Goal: Communication & Community: Participate in discussion

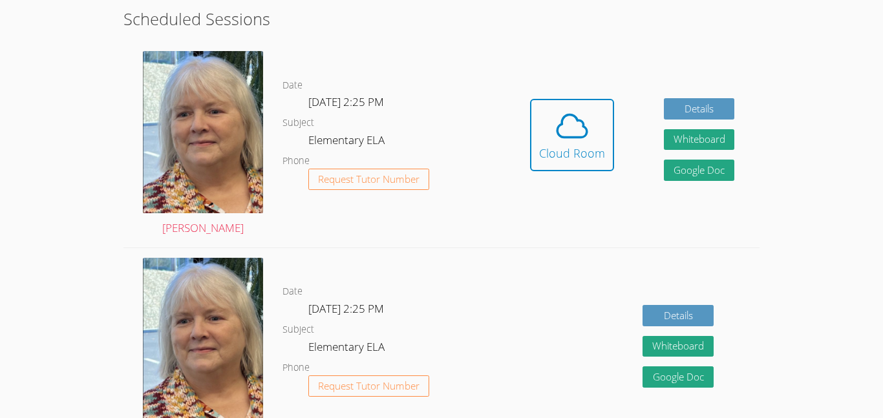
scroll to position [362, 0]
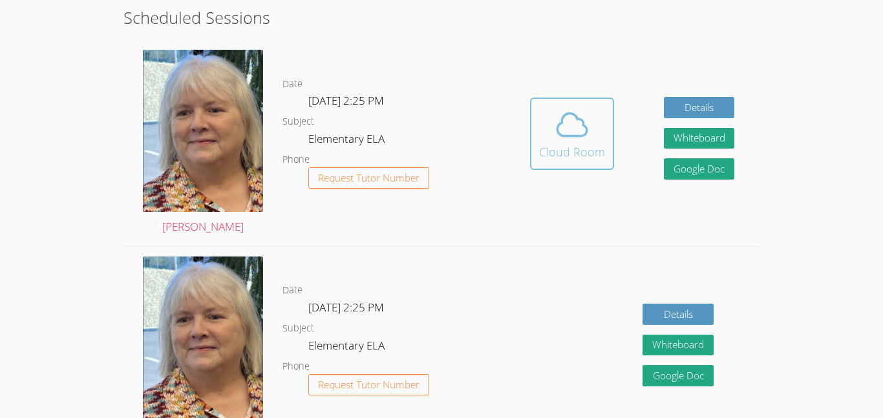
click at [564, 134] on icon at bounding box center [572, 124] width 30 height 23
click at [552, 138] on span at bounding box center [572, 125] width 66 height 36
click at [551, 140] on span at bounding box center [572, 125] width 66 height 36
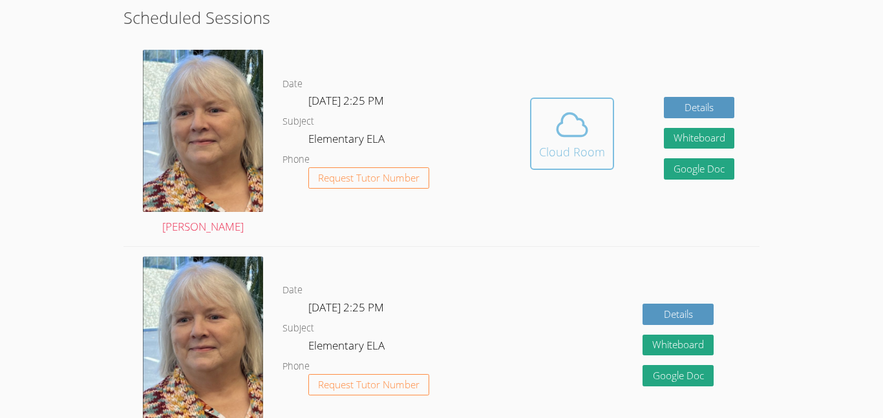
click at [551, 140] on span at bounding box center [572, 125] width 66 height 36
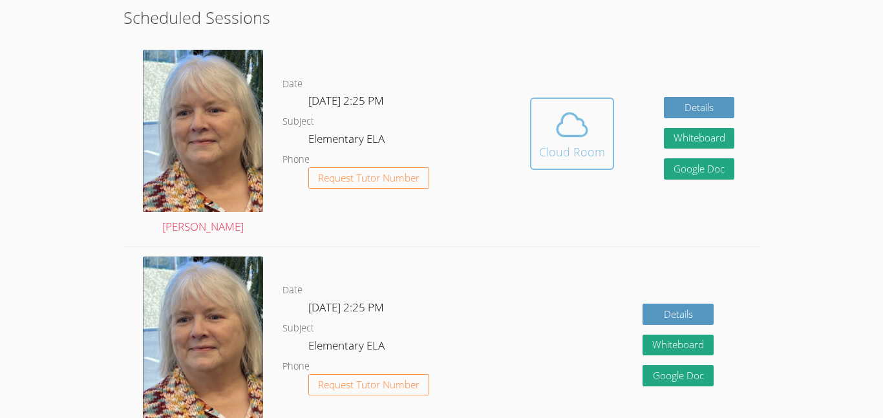
click at [551, 140] on span at bounding box center [572, 125] width 66 height 36
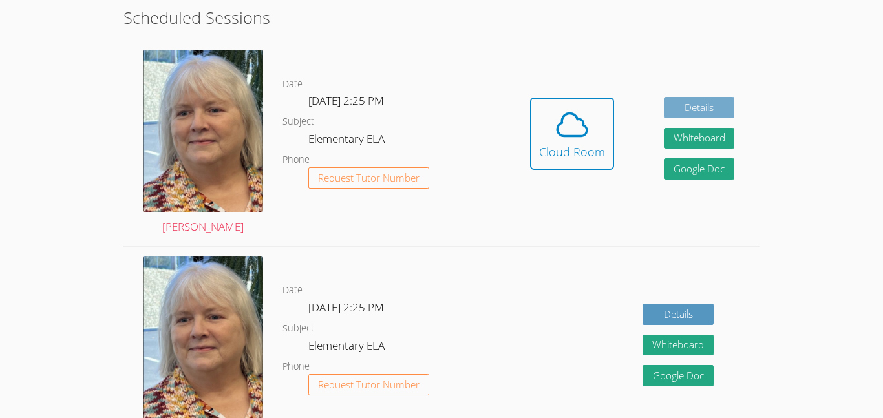
click at [684, 112] on link "Details" at bounding box center [699, 107] width 71 height 21
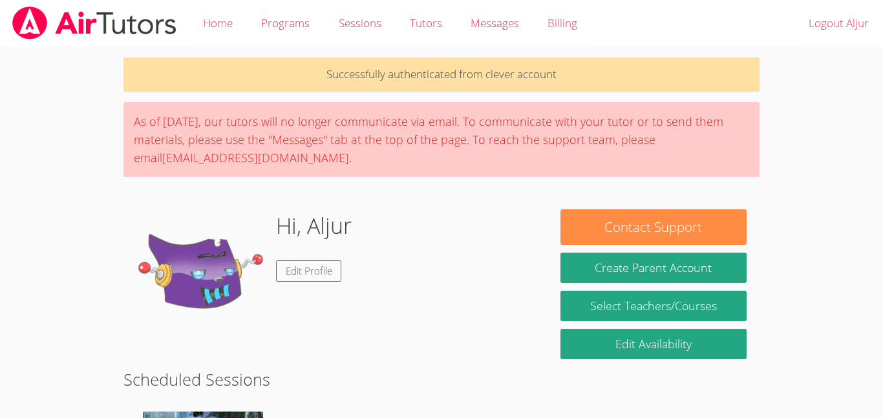
scroll to position [390, 0]
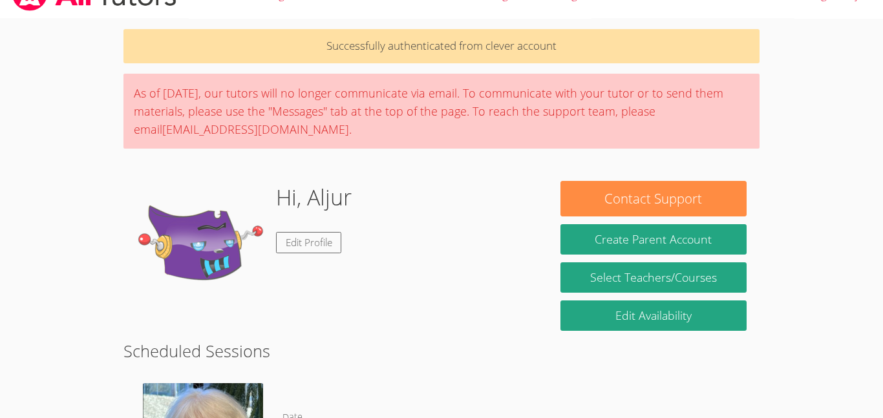
scroll to position [0, 0]
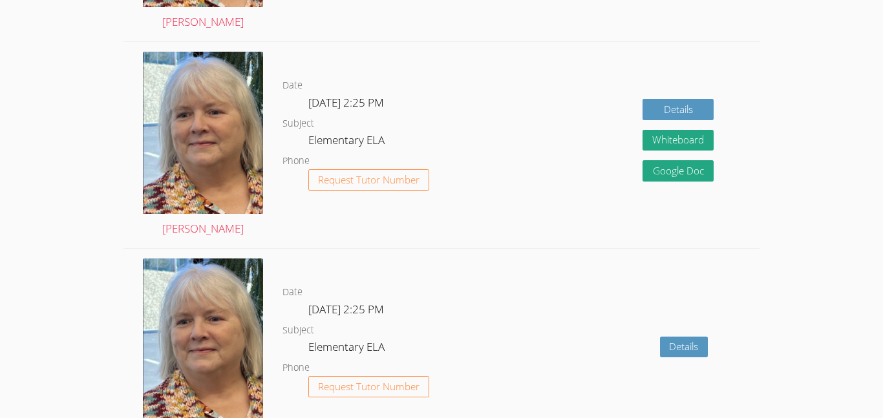
scroll to position [982, 0]
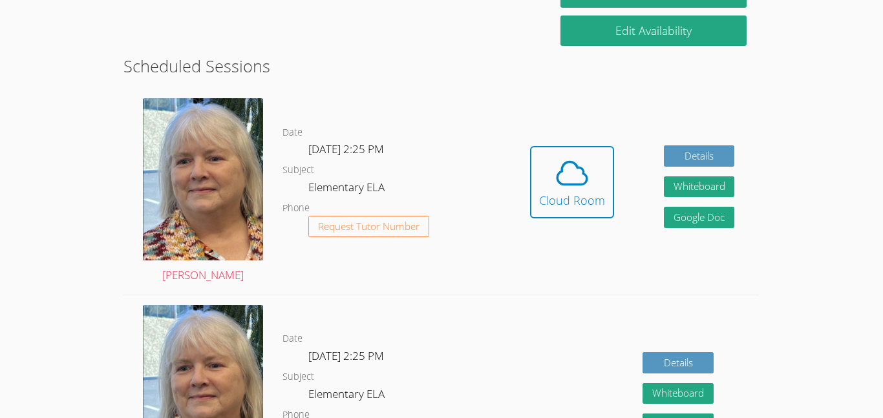
scroll to position [314, 0]
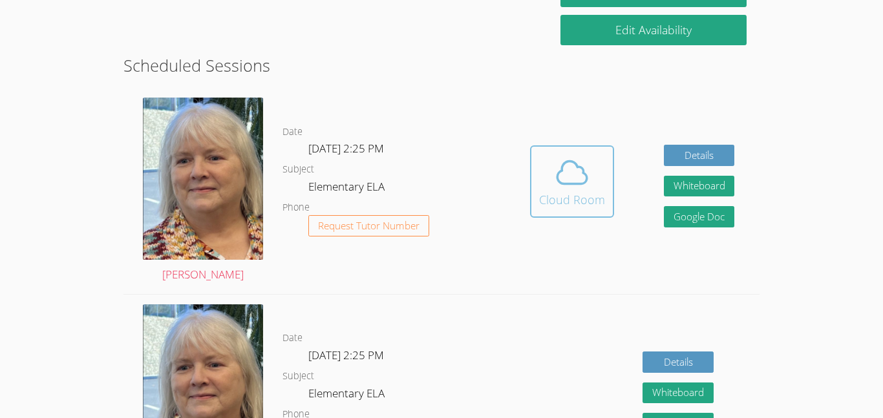
click at [561, 204] on div "Cloud Room" at bounding box center [572, 200] width 66 height 18
click at [563, 185] on icon at bounding box center [572, 172] width 36 height 36
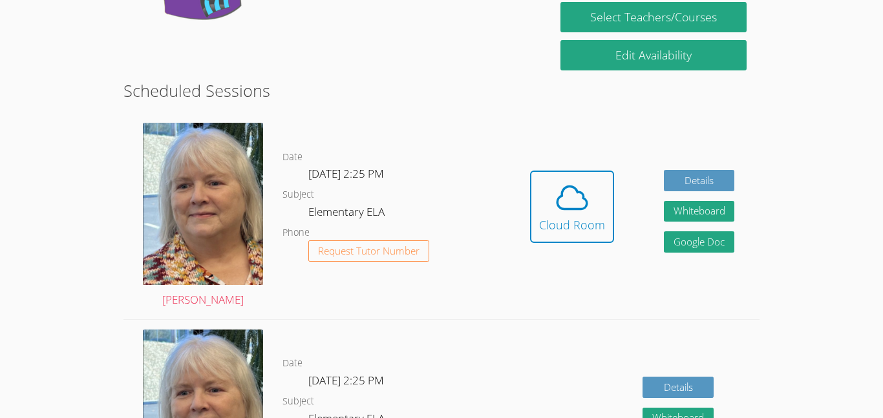
scroll to position [294, 0]
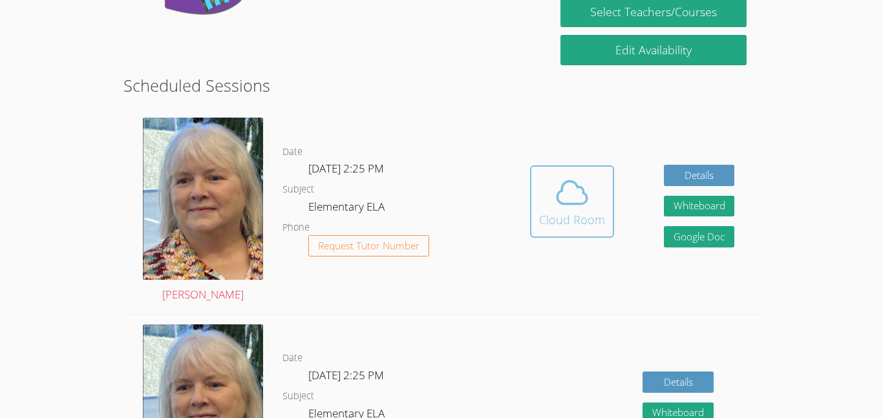
click at [583, 220] on div "Cloud Room" at bounding box center [572, 220] width 66 height 18
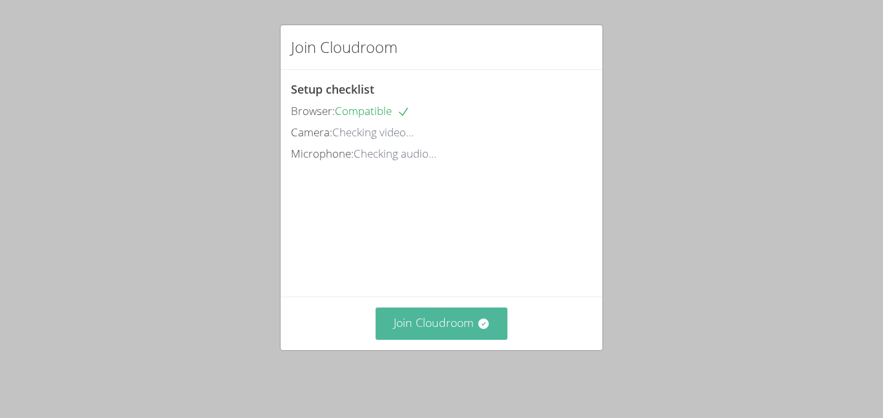
click at [438, 328] on button "Join Cloudroom" at bounding box center [441, 324] width 132 height 32
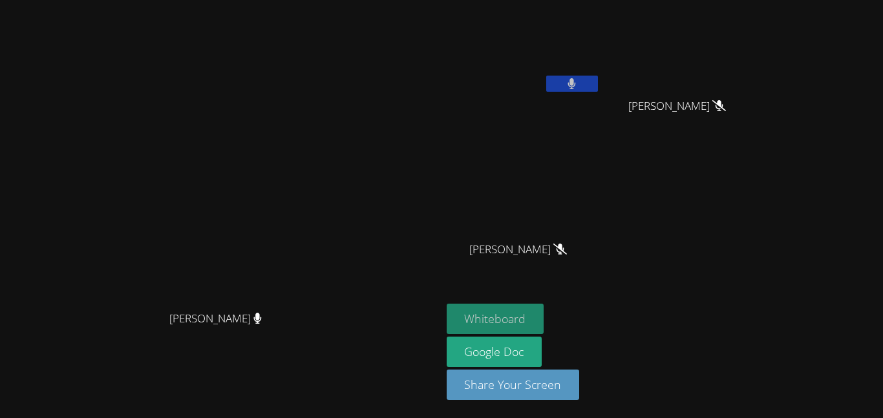
click at [544, 314] on button "Whiteboard" at bounding box center [496, 319] width 98 height 30
click at [544, 318] on button "Whiteboard" at bounding box center [496, 319] width 98 height 30
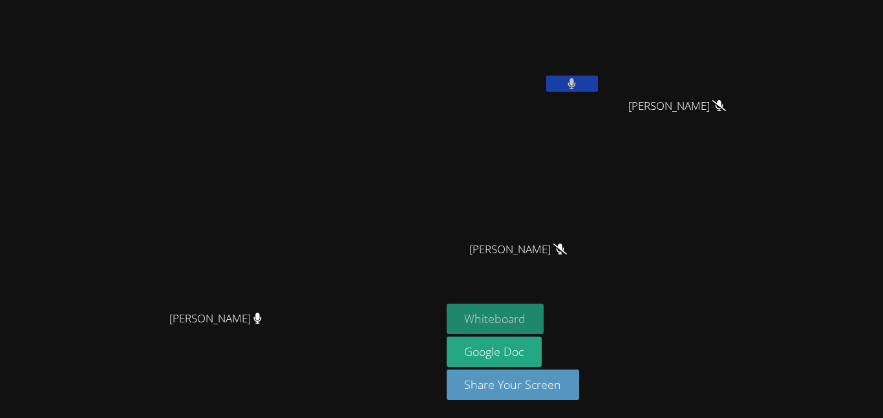
click at [544, 318] on button "Whiteboard" at bounding box center [496, 319] width 98 height 30
click at [544, 319] on button "Whiteboard" at bounding box center [496, 319] width 98 height 30
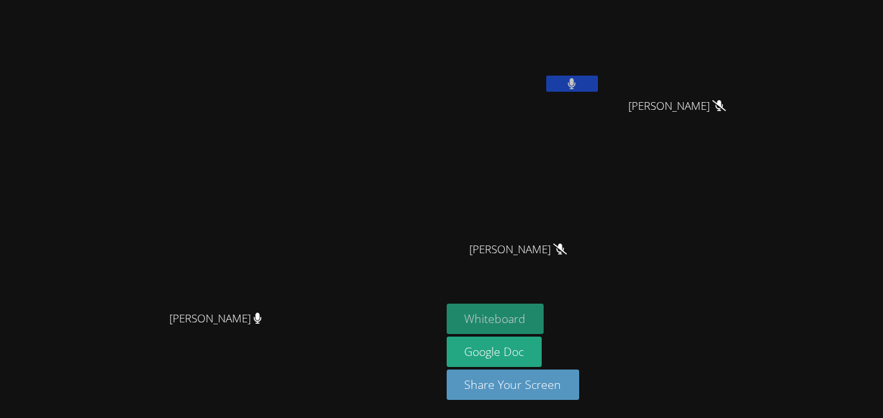
click at [544, 319] on button "Whiteboard" at bounding box center [496, 319] width 98 height 30
click at [544, 316] on button "Whiteboard" at bounding box center [496, 319] width 98 height 30
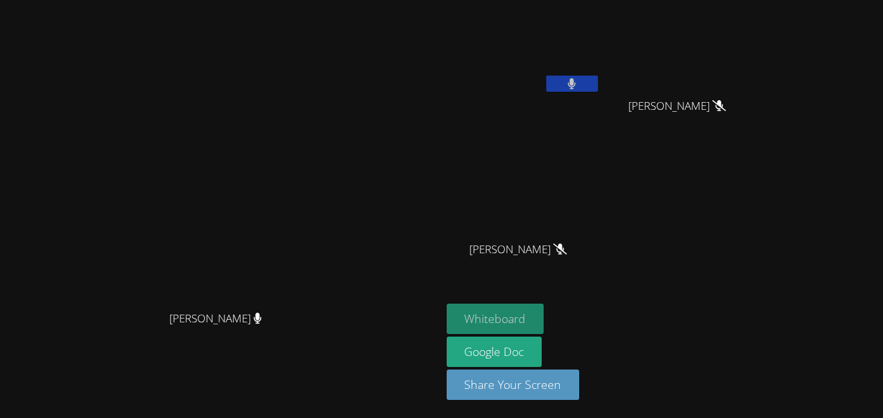
click at [544, 316] on button "Whiteboard" at bounding box center [496, 319] width 98 height 30
click at [544, 317] on button "Whiteboard" at bounding box center [496, 319] width 98 height 30
click at [544, 312] on button "Whiteboard" at bounding box center [496, 319] width 98 height 30
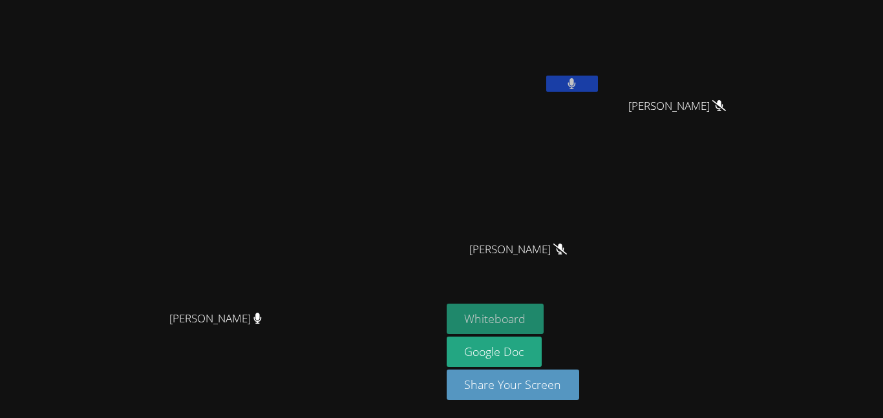
click at [544, 312] on button "Whiteboard" at bounding box center [496, 319] width 98 height 30
click at [576, 85] on icon at bounding box center [571, 83] width 8 height 11
click at [544, 328] on button "Whiteboard" at bounding box center [496, 319] width 98 height 30
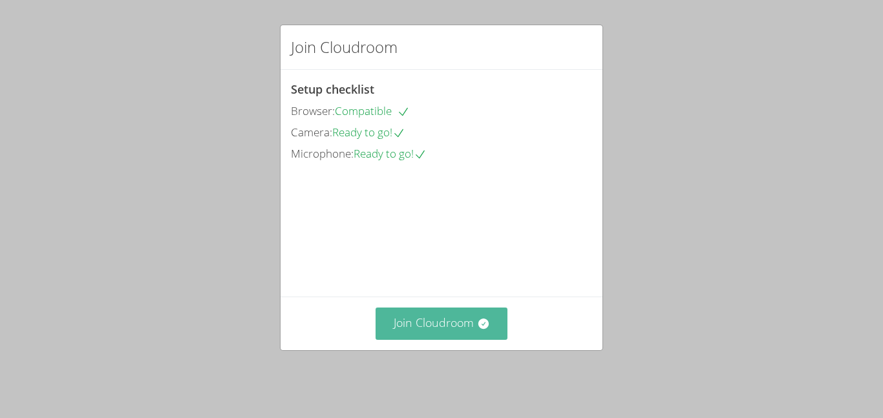
click at [454, 336] on button "Join Cloudroom" at bounding box center [441, 324] width 132 height 32
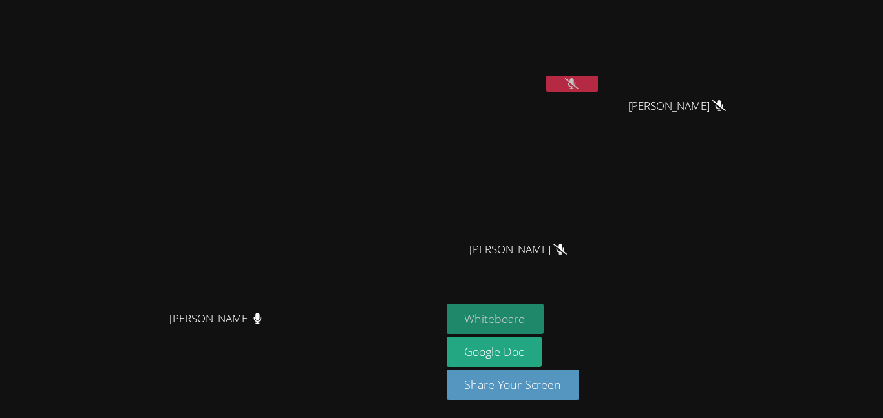
click at [544, 321] on button "Whiteboard" at bounding box center [496, 319] width 98 height 30
click at [544, 311] on button "Whiteboard" at bounding box center [496, 319] width 98 height 30
click at [544, 321] on button "Whiteboard" at bounding box center [496, 319] width 98 height 30
click at [578, 80] on icon at bounding box center [572, 83] width 14 height 11
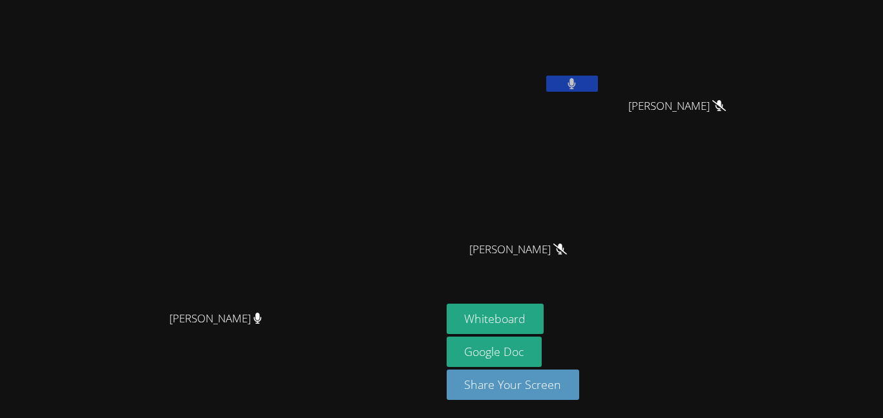
click at [576, 80] on icon at bounding box center [571, 83] width 8 height 11
click at [578, 80] on icon at bounding box center [572, 83] width 14 height 11
click at [576, 80] on icon at bounding box center [571, 83] width 8 height 11
click at [578, 80] on icon at bounding box center [572, 83] width 14 height 11
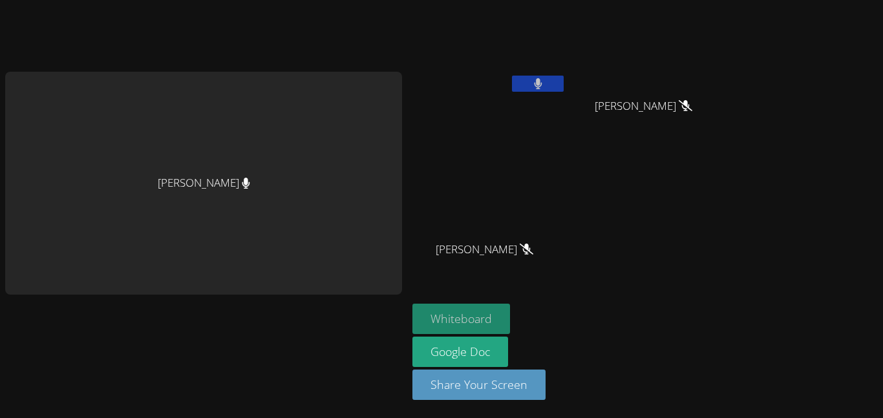
click at [455, 310] on button "Whiteboard" at bounding box center [461, 319] width 98 height 30
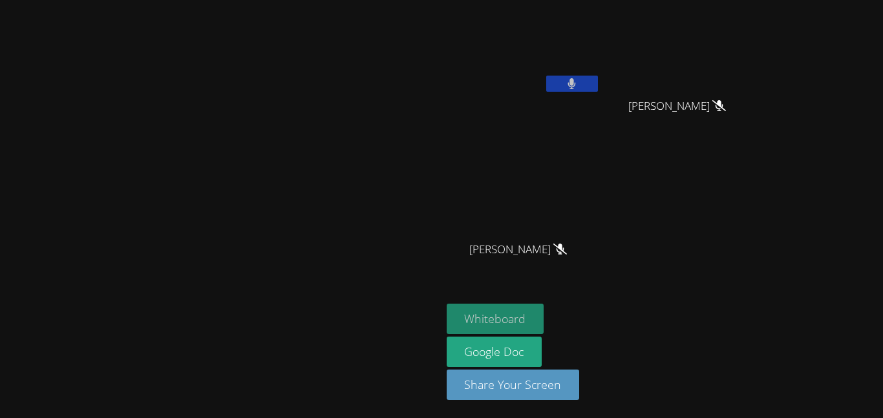
click at [544, 309] on button "Whiteboard" at bounding box center [496, 319] width 98 height 30
click at [544, 327] on button "Whiteboard" at bounding box center [496, 319] width 98 height 30
click at [544, 311] on button "Whiteboard" at bounding box center [496, 319] width 98 height 30
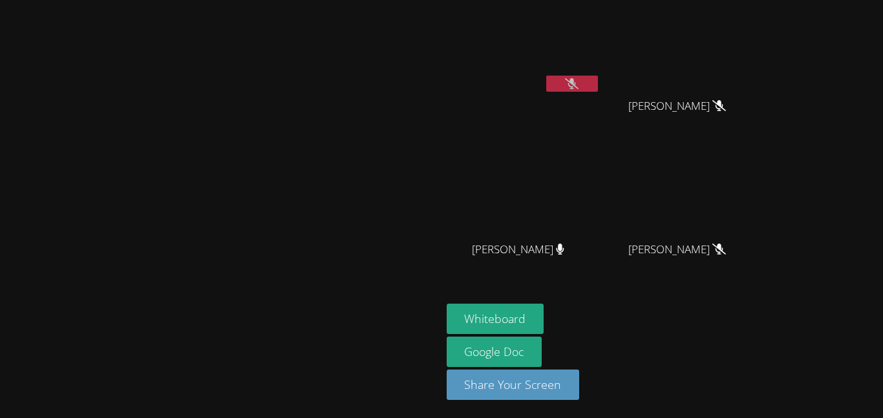
click at [598, 83] on button at bounding box center [572, 84] width 52 height 16
click at [578, 79] on icon at bounding box center [572, 83] width 14 height 11
click at [576, 84] on icon at bounding box center [571, 83] width 8 height 11
click at [560, 21] on aside "[PERSON_NAME] Fan [PERSON_NAME] Fan [PERSON_NAME] [PERSON_NAME] [PERSON_NAME] […" at bounding box center [602, 209] width 323 height 418
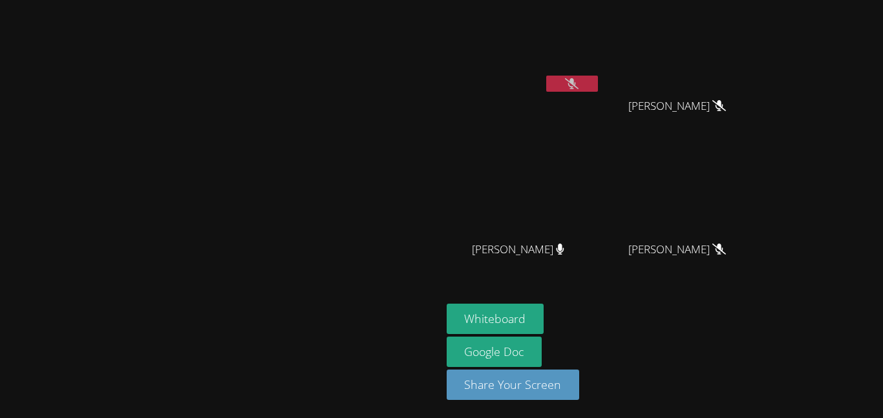
click at [578, 84] on icon at bounding box center [572, 83] width 14 height 11
click at [576, 84] on icon at bounding box center [572, 83] width 8 height 11
click at [598, 77] on button at bounding box center [572, 84] width 52 height 16
click at [598, 76] on button at bounding box center [572, 84] width 52 height 16
click at [598, 83] on button at bounding box center [572, 84] width 52 height 16
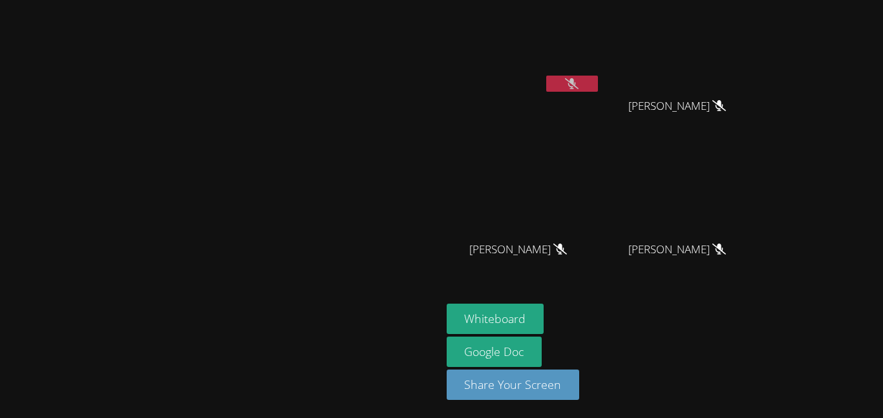
click at [304, 227] on video at bounding box center [220, 183] width 194 height 242
click at [598, 86] on button at bounding box center [572, 84] width 52 height 16
